Goal: Communication & Community: Answer question/provide support

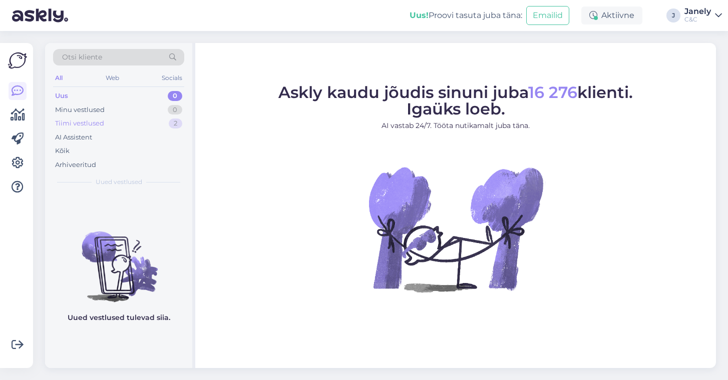
click at [123, 126] on div "Tiimi vestlused 2" at bounding box center [118, 124] width 131 height 14
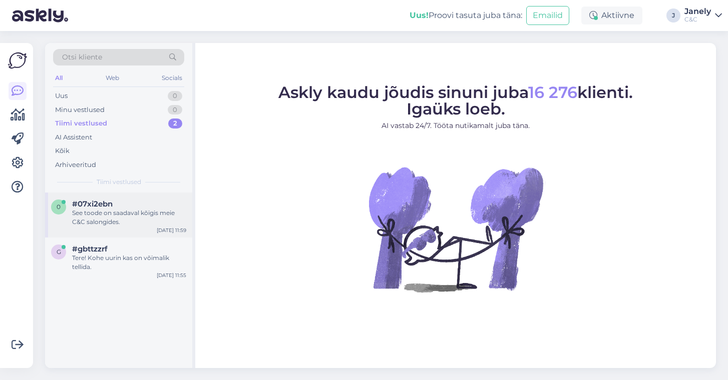
click at [137, 222] on div "See toode on saadaval kõigis meie C&C salongides." at bounding box center [129, 218] width 114 height 18
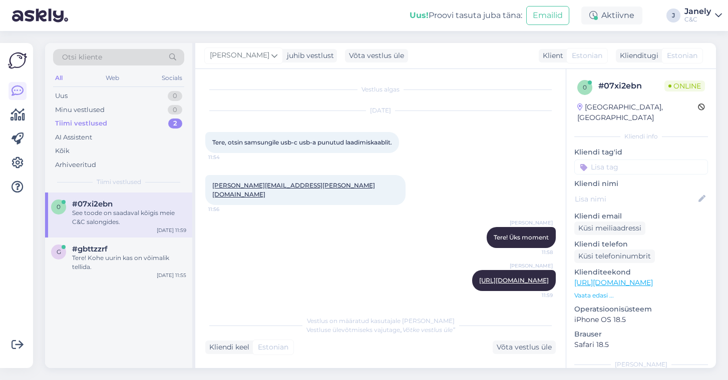
scroll to position [44, 0]
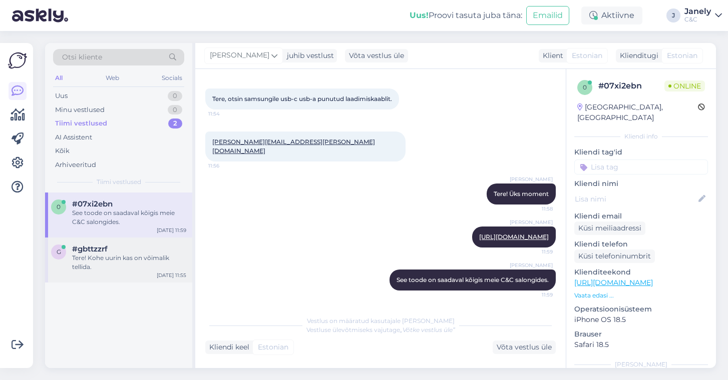
click at [142, 256] on div "Tere! Kohe uurin kas on võimalik tellida." at bounding box center [129, 263] width 114 height 18
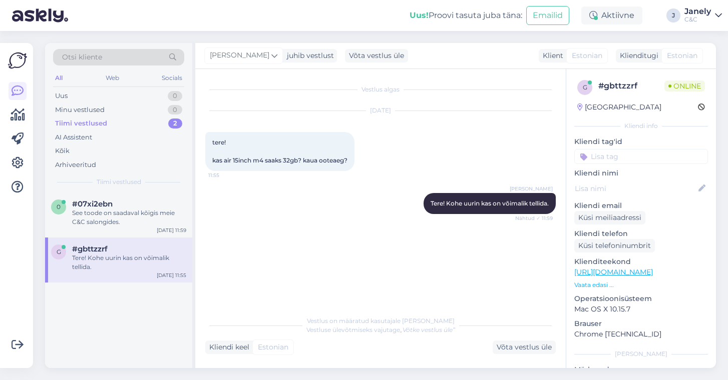
scroll to position [0, 0]
click at [116, 95] on div "Uus 0" at bounding box center [118, 96] width 131 height 14
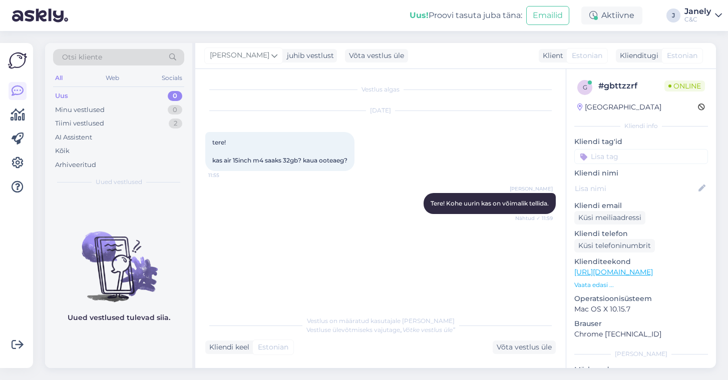
click at [48, 18] on img at bounding box center [40, 15] width 56 height 31
click at [16, 63] on img at bounding box center [17, 60] width 19 height 19
click at [20, 111] on icon at bounding box center [18, 115] width 15 height 12
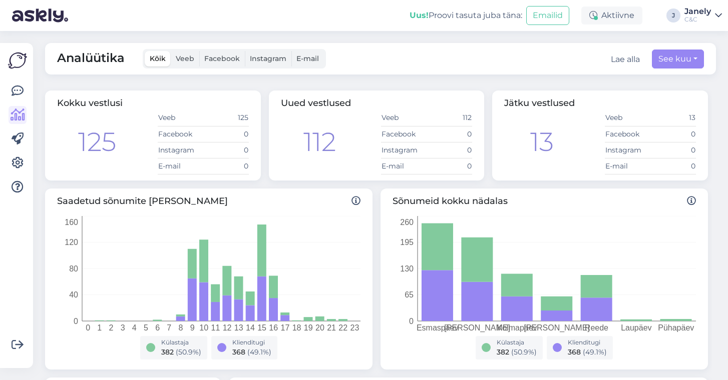
click at [15, 66] on img at bounding box center [17, 60] width 19 height 19
click at [15, 59] on img at bounding box center [17, 60] width 19 height 19
click at [19, 88] on icon at bounding box center [18, 91] width 12 height 12
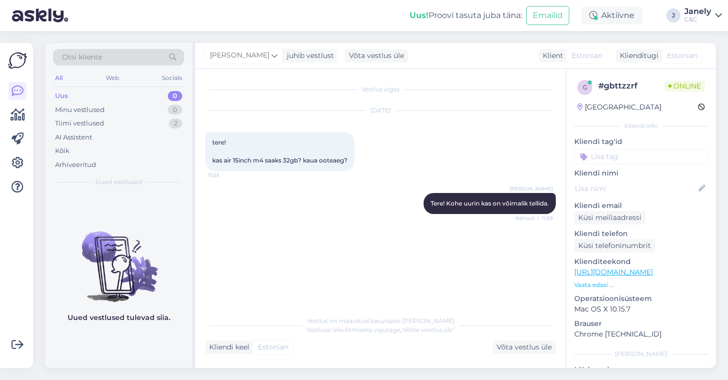
click at [55, 23] on img at bounding box center [40, 15] width 56 height 31
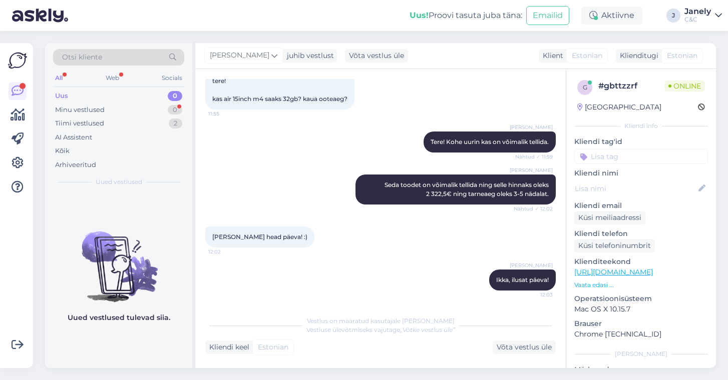
scroll to position [53, 0]
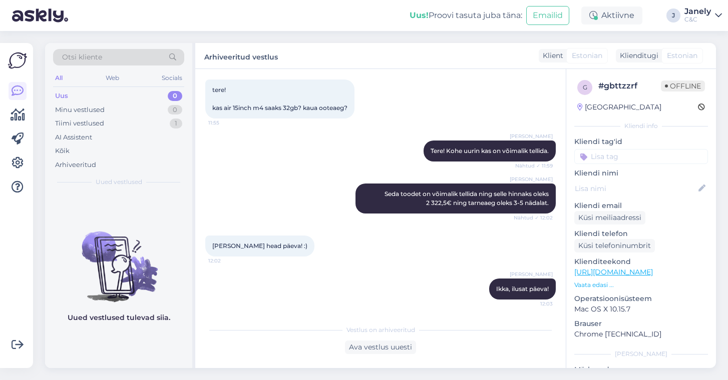
click at [48, 31] on div "Otsi kliente All Web Socials Uus 0 Minu vestlused 0 Tiimi vestlused 1 AI Assist…" at bounding box center [383, 205] width 689 height 349
click at [20, 64] on img at bounding box center [17, 60] width 19 height 19
click at [21, 140] on icon at bounding box center [18, 139] width 12 height 12
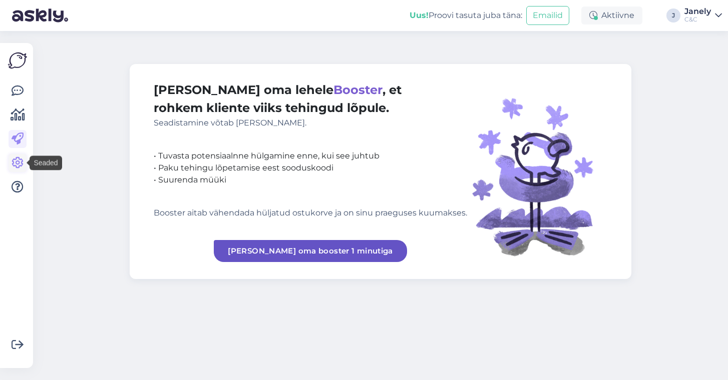
click at [20, 160] on icon at bounding box center [18, 163] width 12 height 12
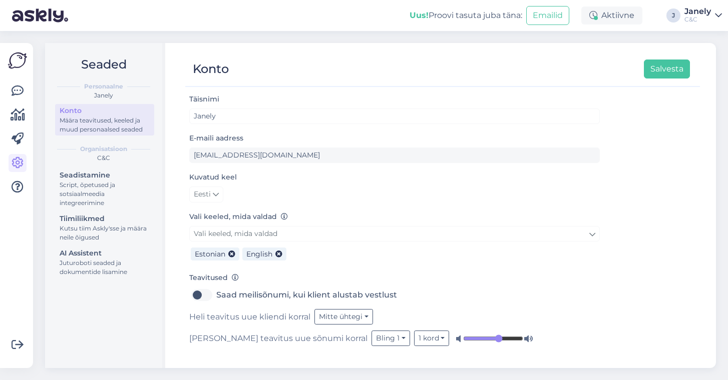
click at [23, 67] on img at bounding box center [17, 60] width 19 height 19
click at [20, 93] on icon at bounding box center [18, 91] width 12 height 12
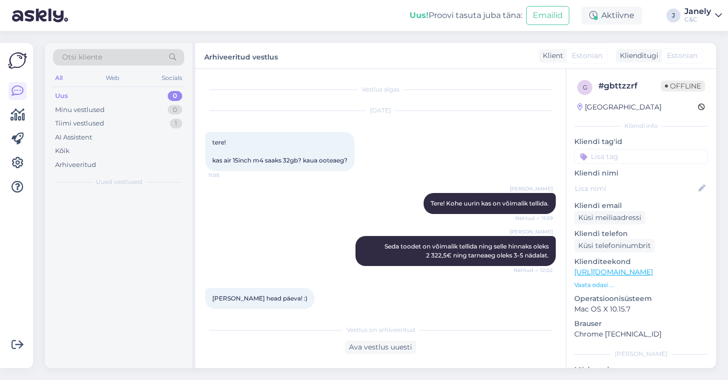
scroll to position [21, 0]
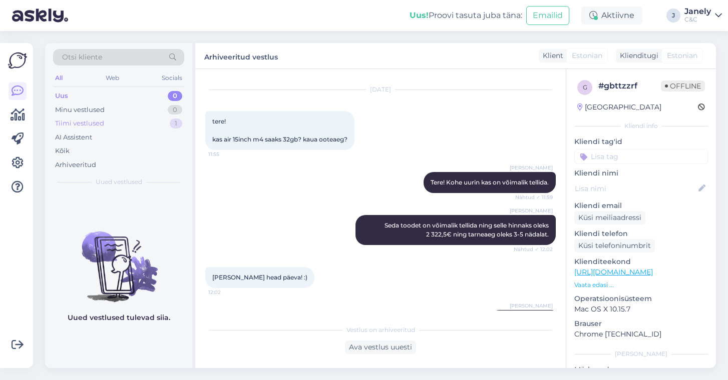
click at [135, 124] on div "Tiimi vestlused 1" at bounding box center [118, 124] width 131 height 14
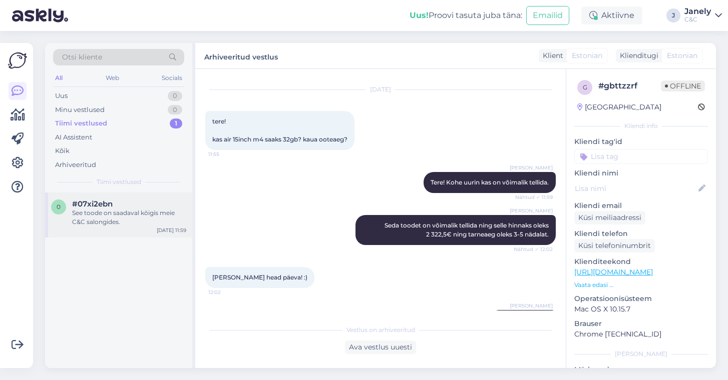
click at [146, 209] on div "See toode on saadaval kõigis meie C&C salongides." at bounding box center [129, 218] width 114 height 18
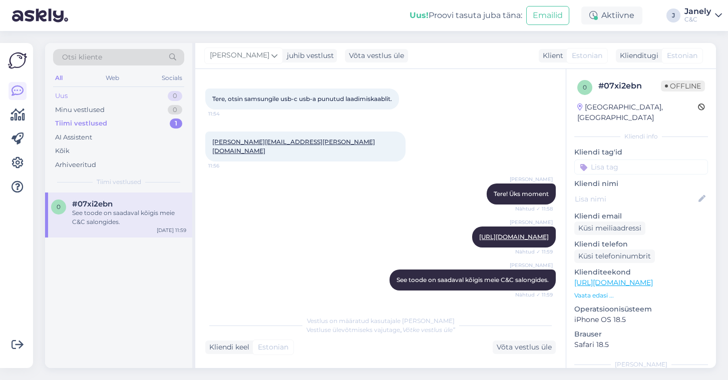
click at [107, 102] on div "Uus 0" at bounding box center [118, 96] width 131 height 14
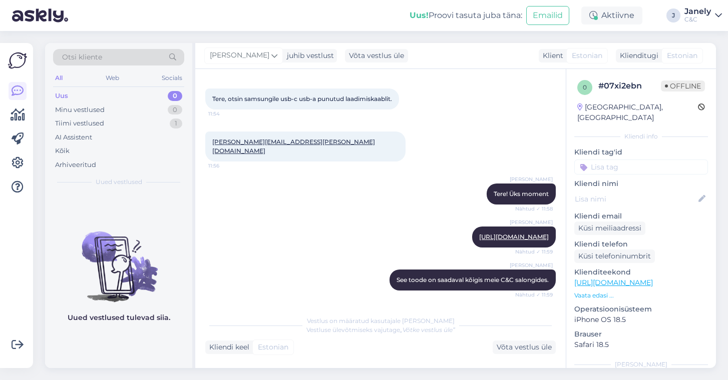
click at [105, 93] on div "Uus 0" at bounding box center [118, 96] width 131 height 14
click at [44, 10] on img at bounding box center [40, 15] width 56 height 31
